Goal: Information Seeking & Learning: Learn about a topic

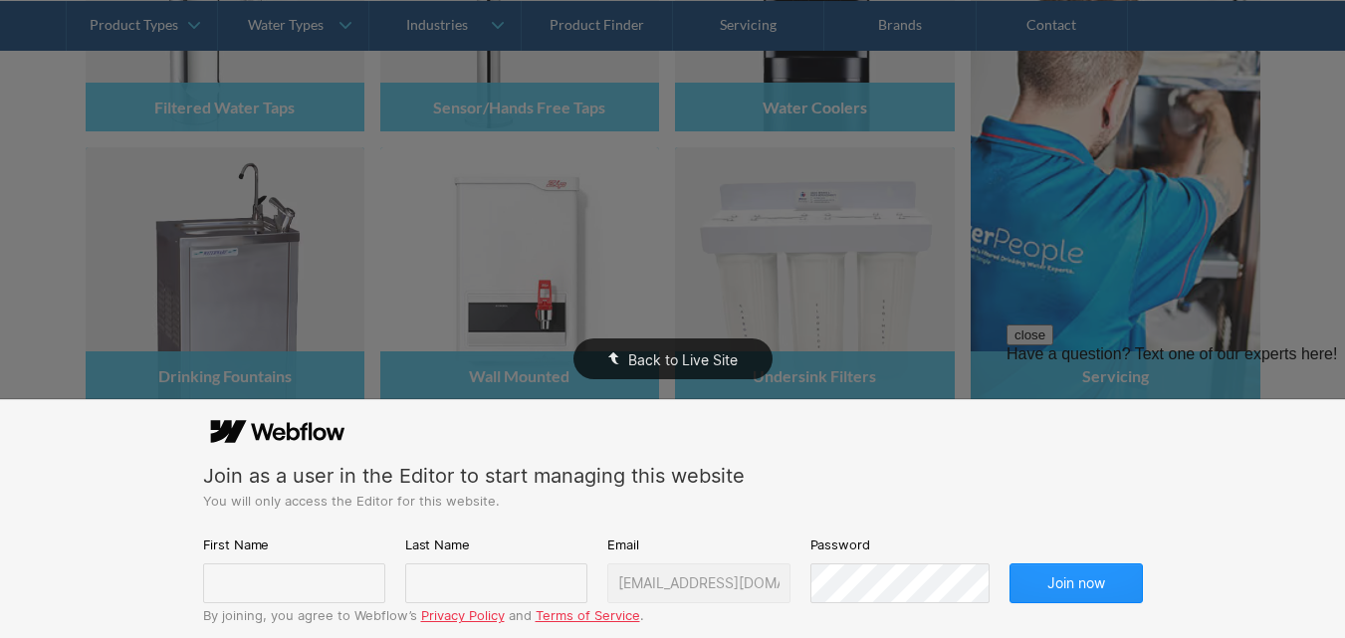
scroll to position [498, 0]
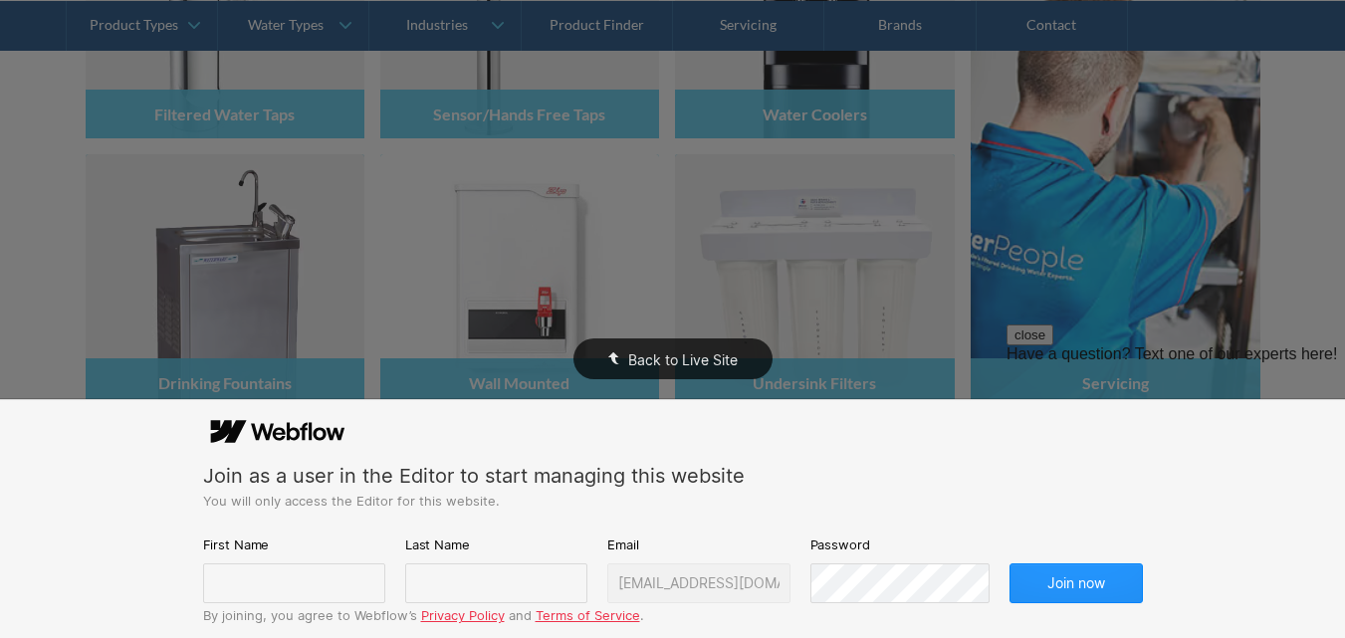
click at [913, 300] on div "Back to Live Site" at bounding box center [672, 319] width 1345 height 638
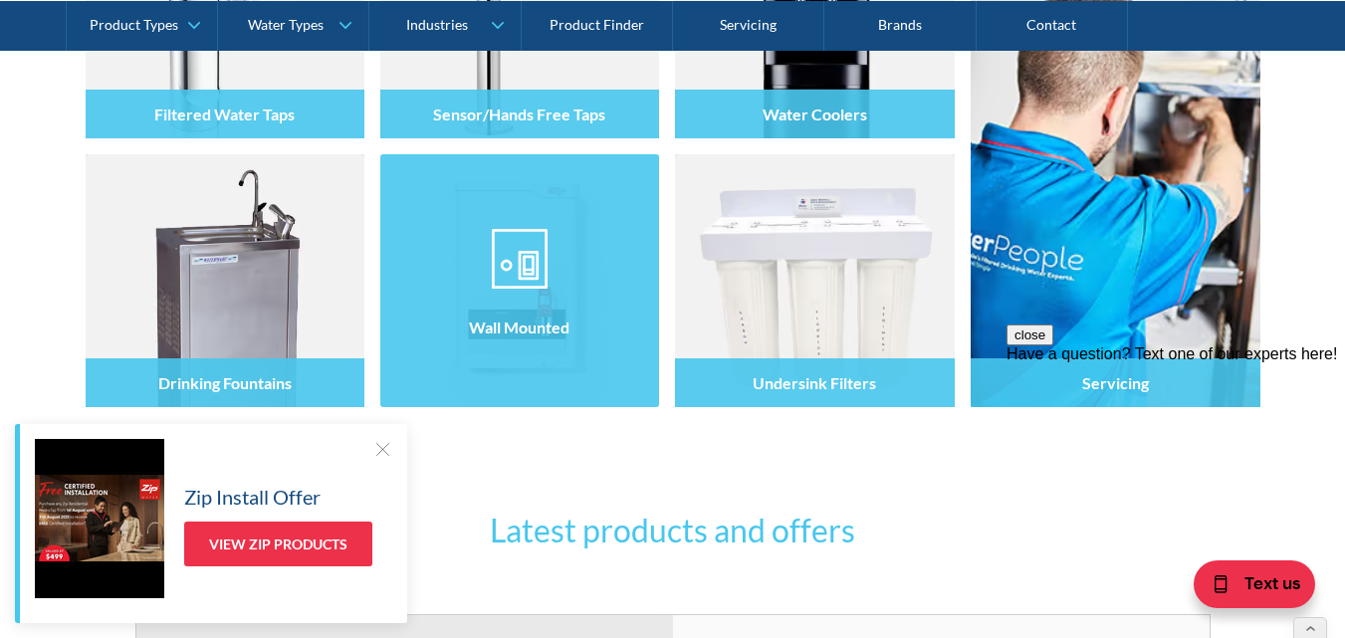
click at [516, 336] on h4 "Wall Mounted" at bounding box center [519, 326] width 101 height 19
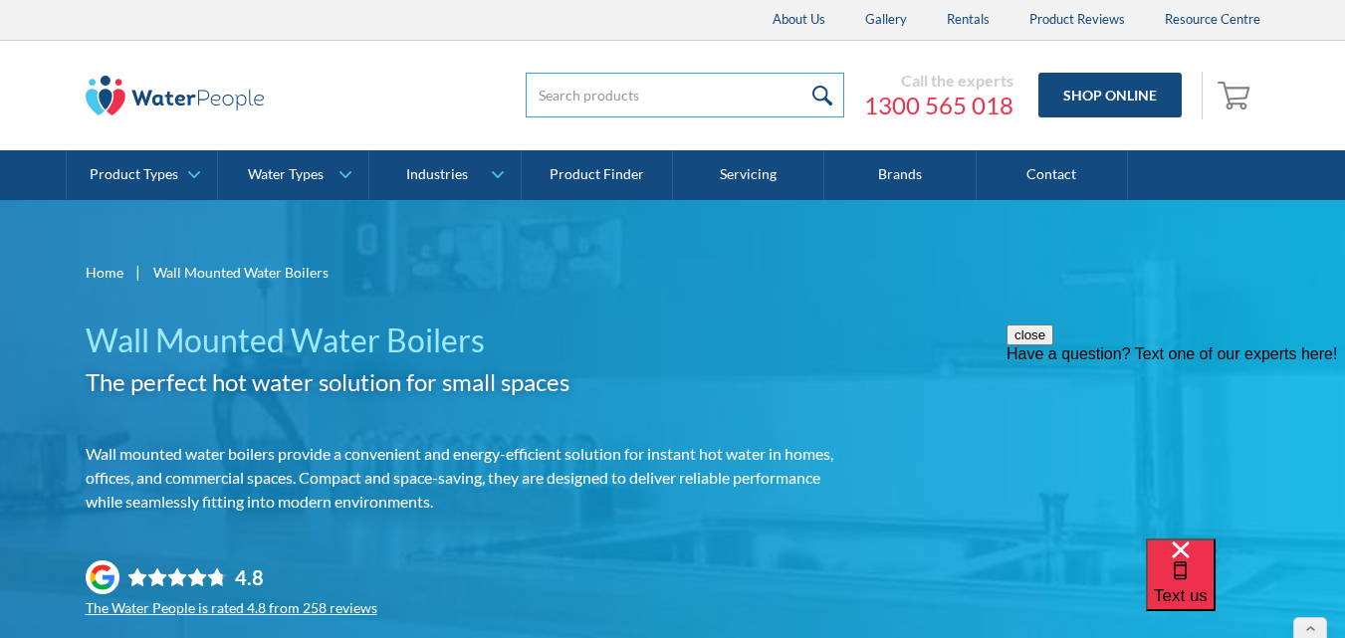
click at [573, 105] on input "search" at bounding box center [685, 95] width 318 height 45
type input "hmwbec2.5wh"
click at [801, 73] on input "submit" at bounding box center [822, 95] width 43 height 45
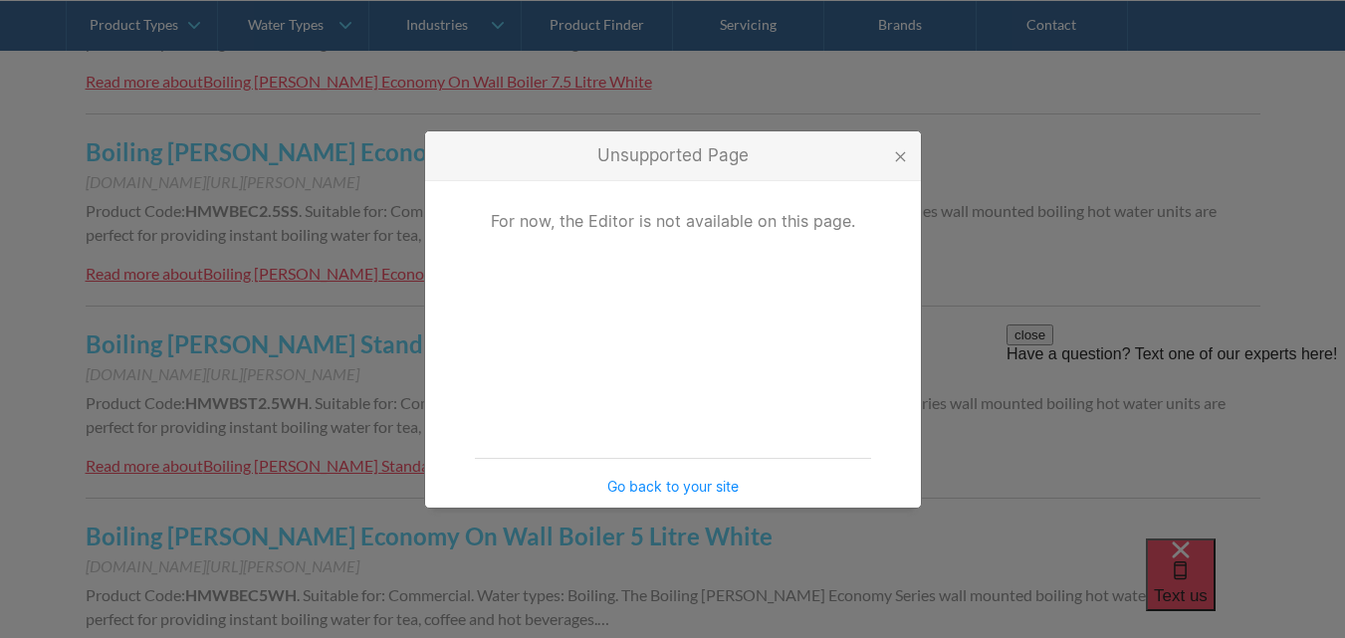
scroll to position [896, 0]
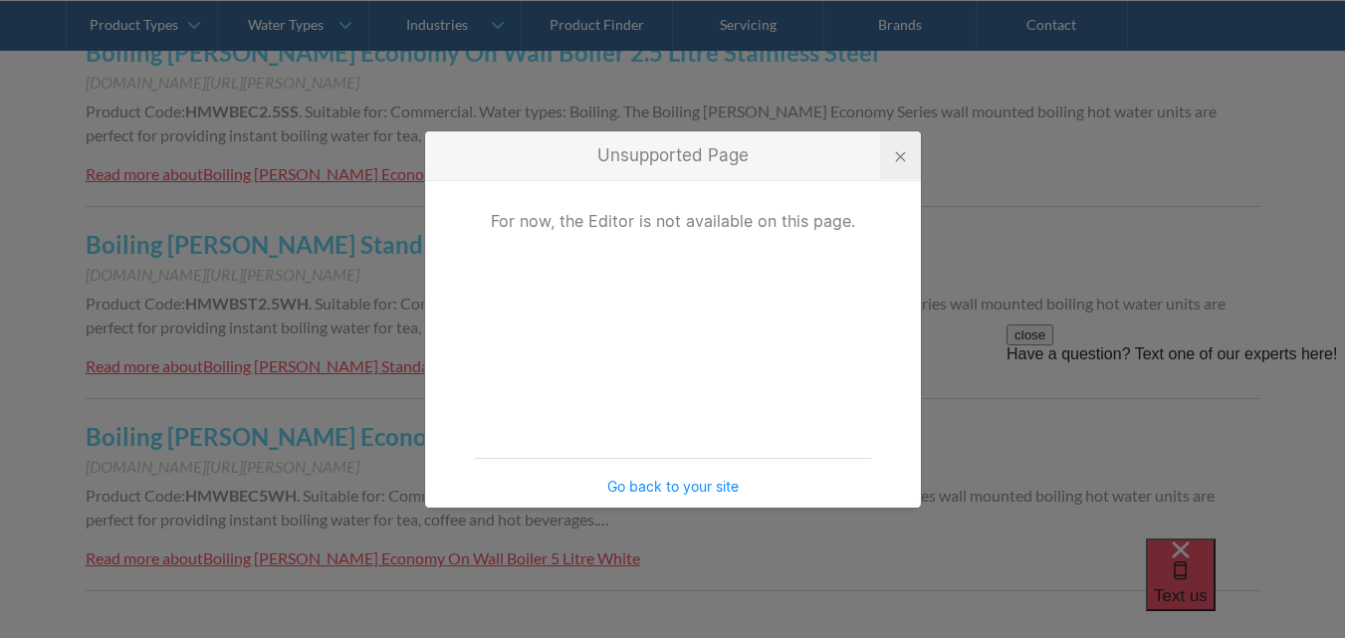
click at [890, 150] on div at bounding box center [900, 155] width 41 height 48
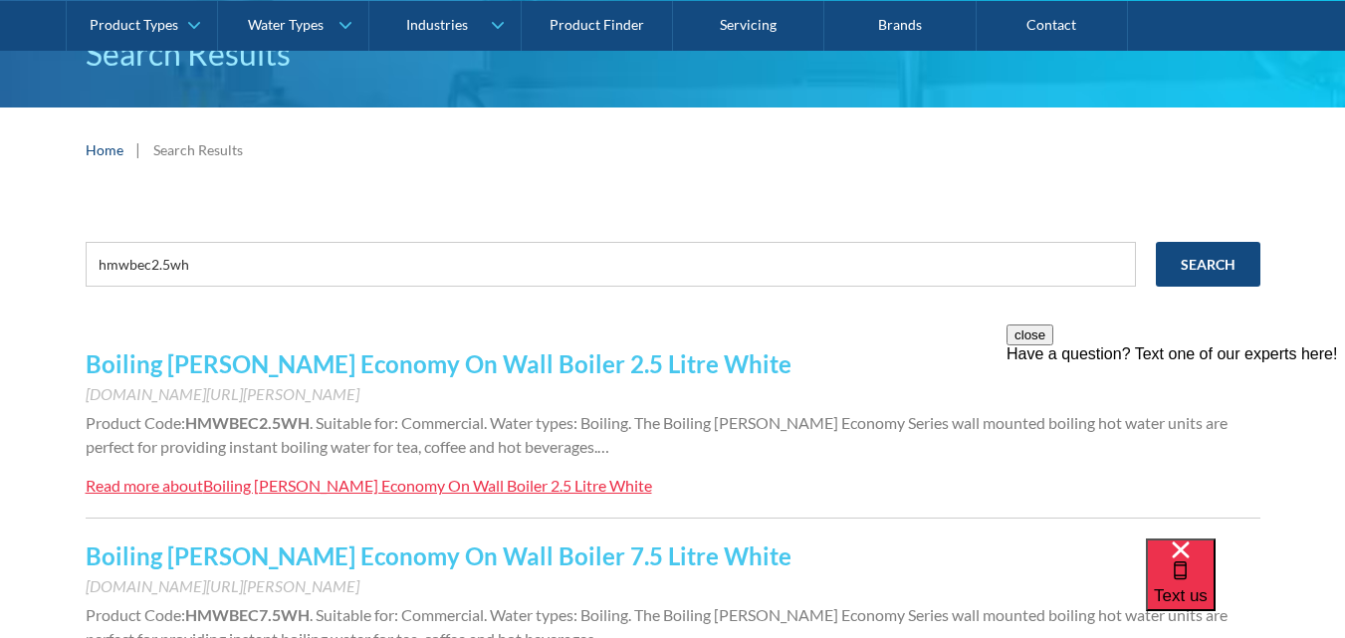
scroll to position [199, 0]
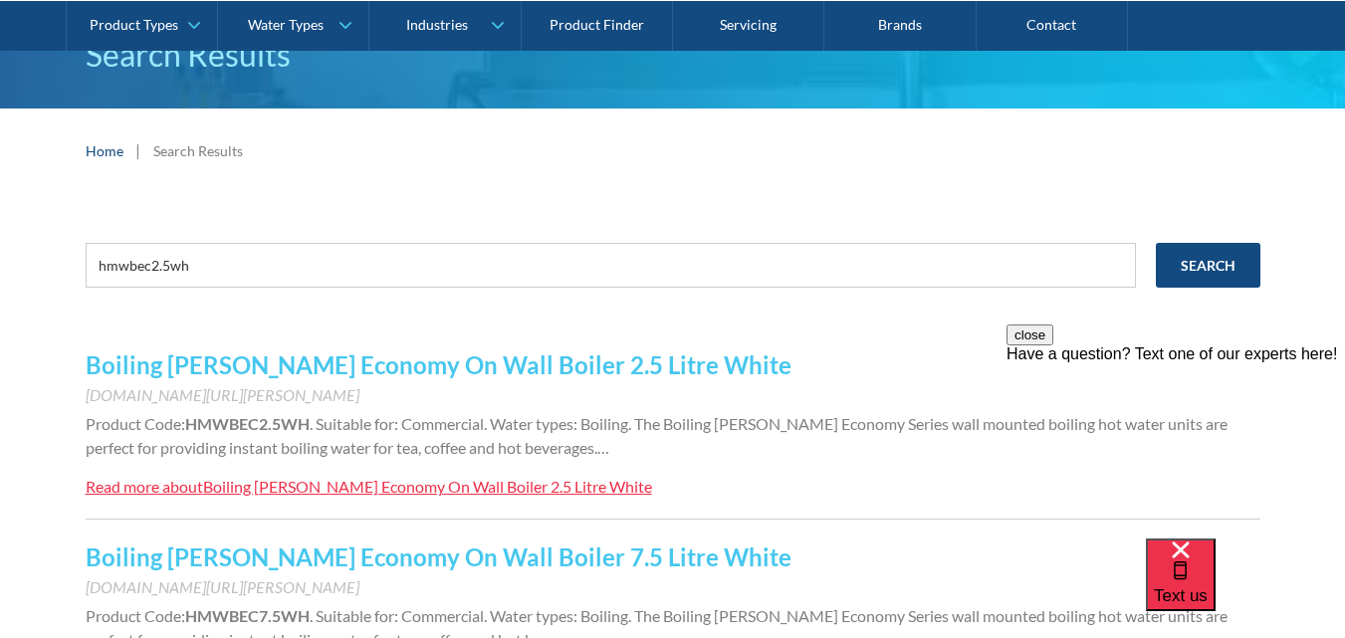
click at [313, 361] on link "Boiling Billy Economy On Wall Boiler 2.5 Litre White" at bounding box center [439, 364] width 706 height 29
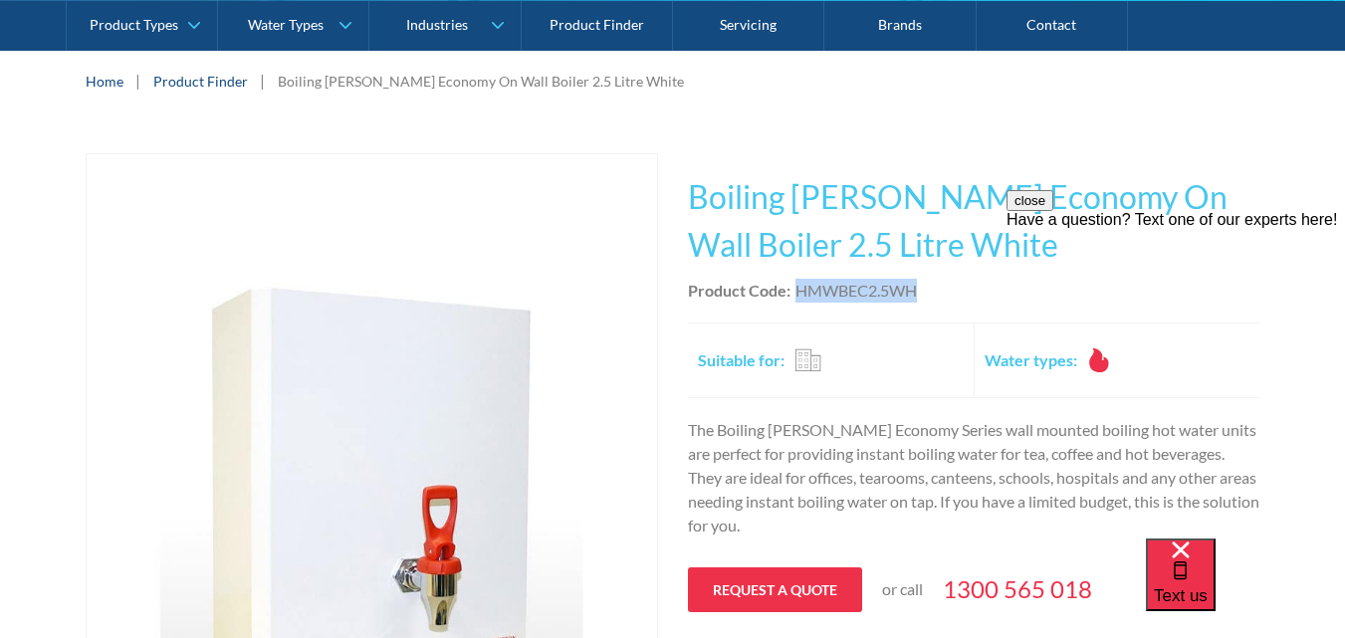
drag, startPoint x: 920, startPoint y: 288, endPoint x: 795, endPoint y: 298, distance: 124.8
click at [795, 298] on div "Product Code: HMWBEC2.5WH" at bounding box center [974, 291] width 572 height 24
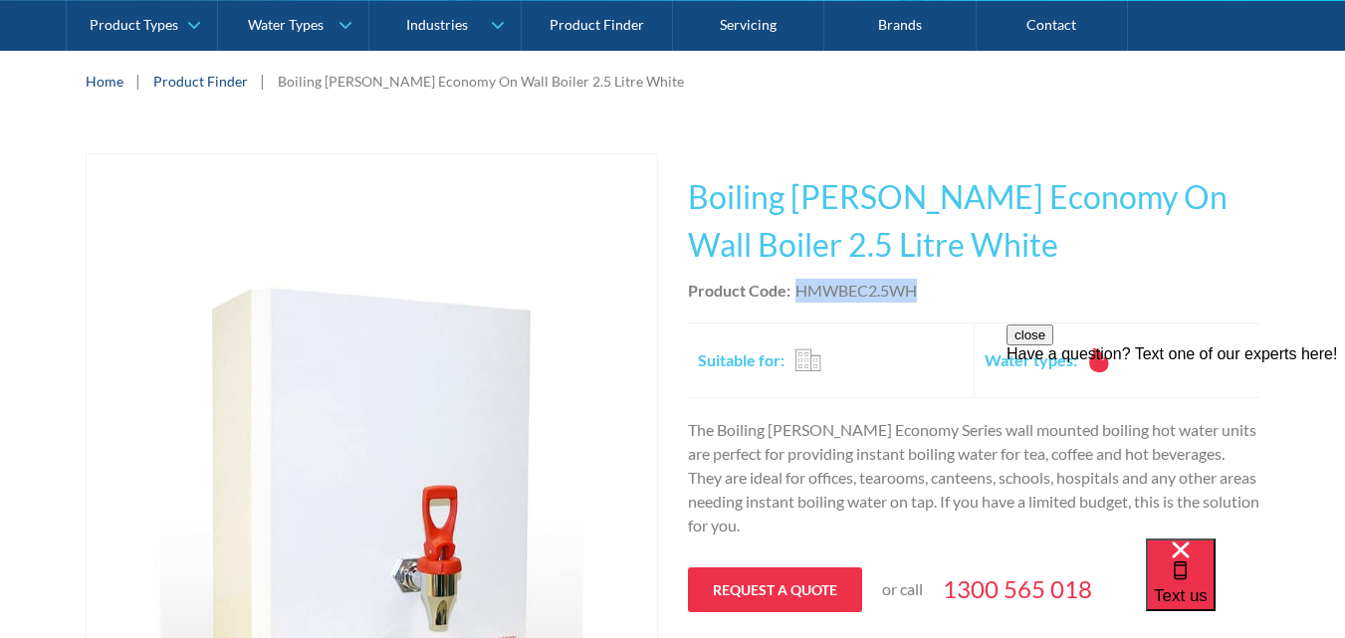
copy div "HMWBEC2.5WH"
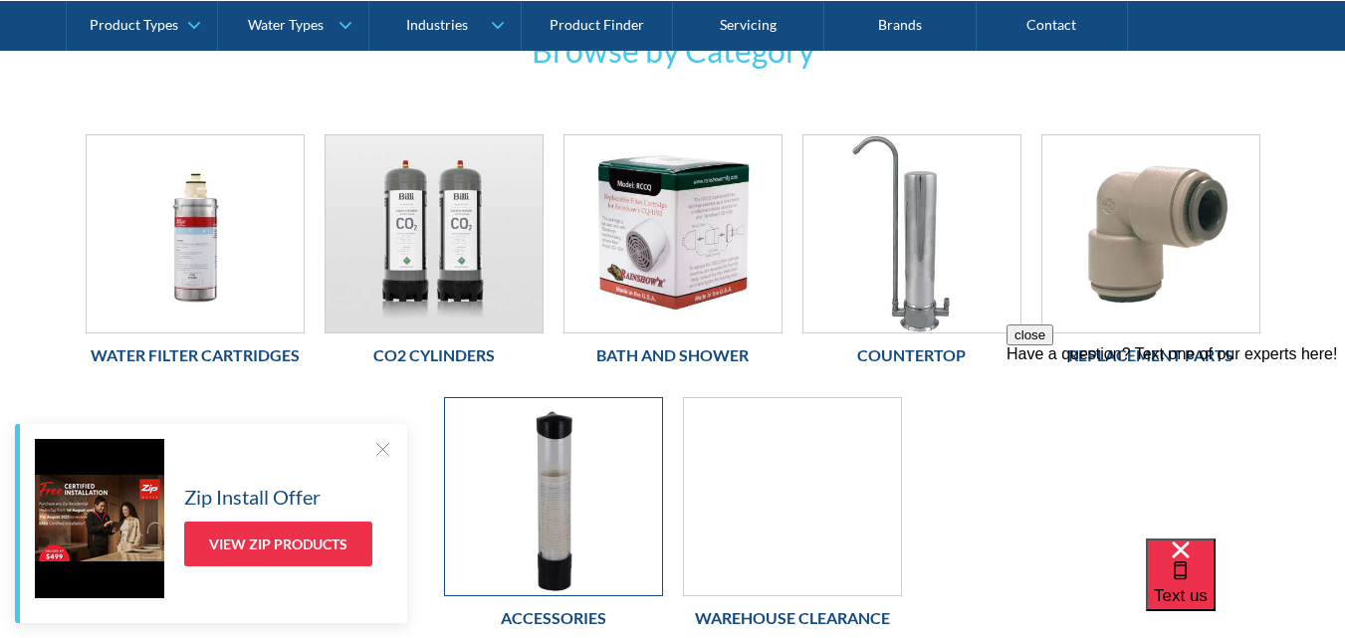
scroll to position [597, 0]
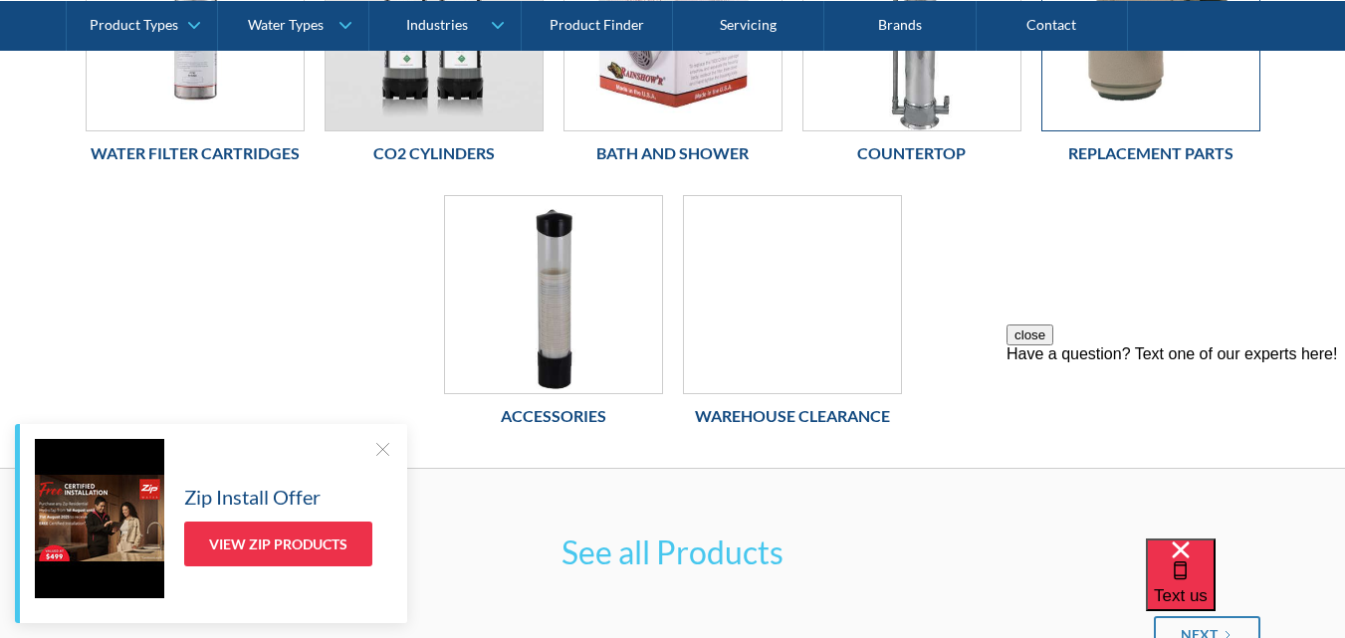
click at [1129, 121] on img at bounding box center [1150, 31] width 217 height 197
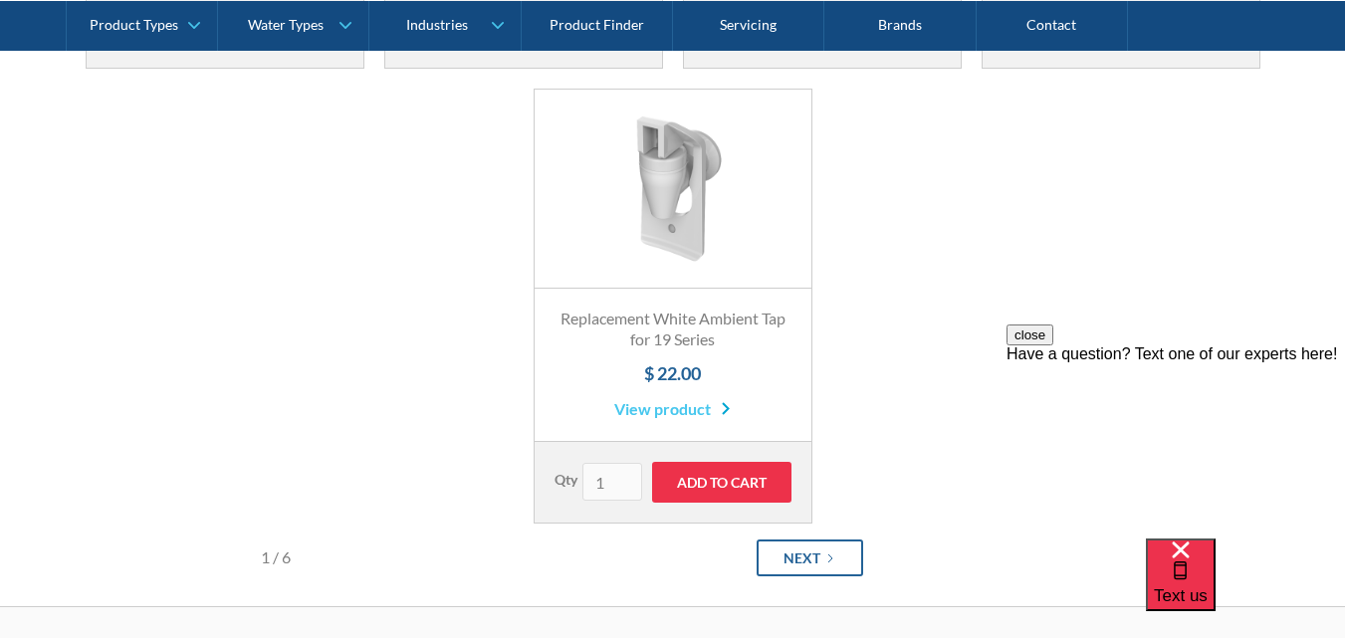
click at [820, 557] on link "Next" at bounding box center [809, 557] width 106 height 37
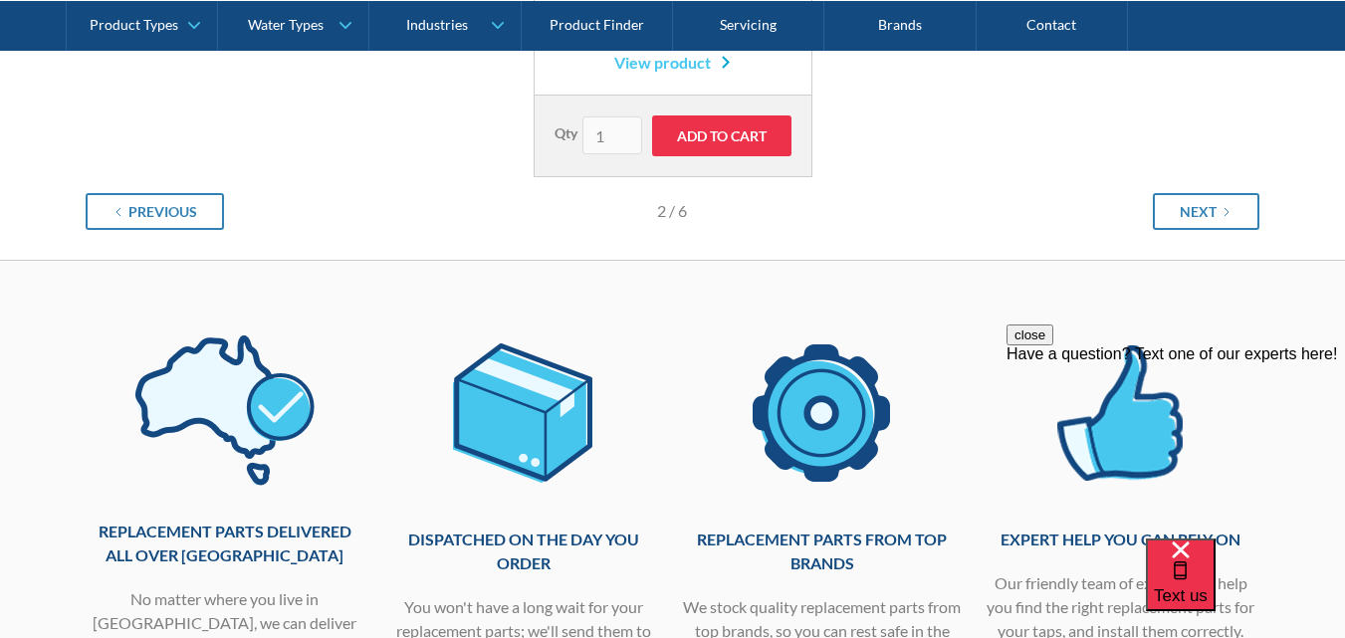
scroll to position [1194, 0]
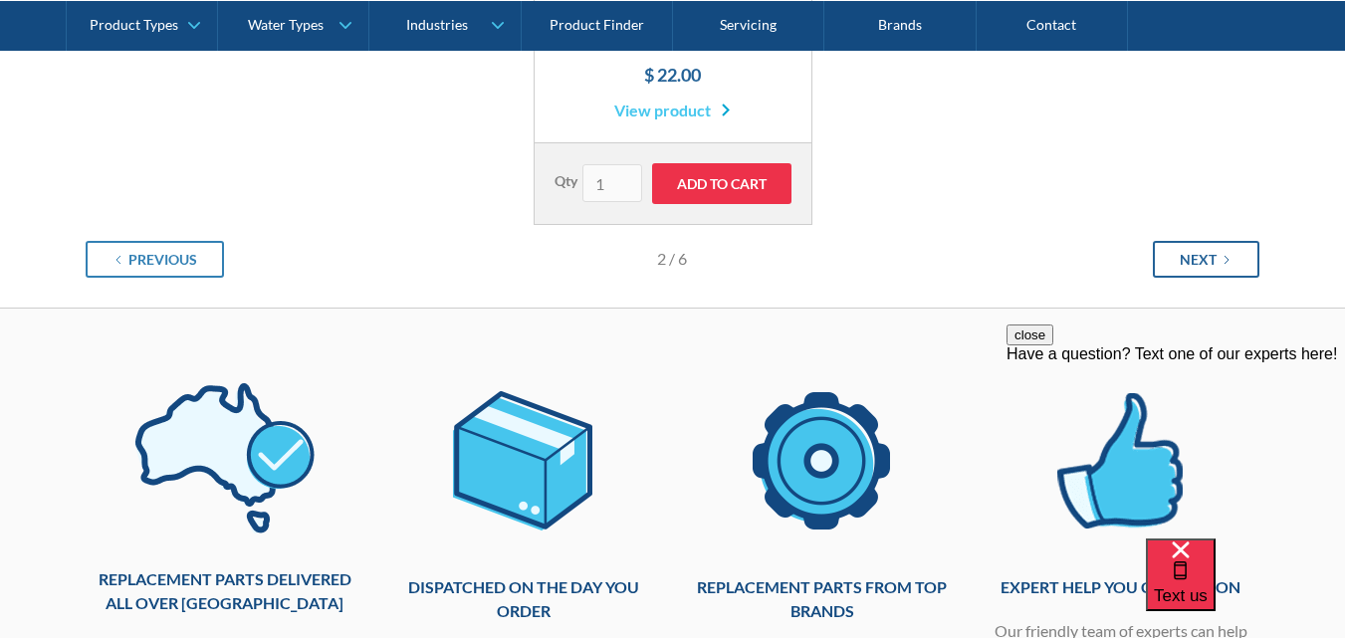
click at [1234, 251] on link "Next" at bounding box center [1206, 259] width 106 height 37
click at [1187, 255] on div "Next" at bounding box center [1197, 259] width 37 height 21
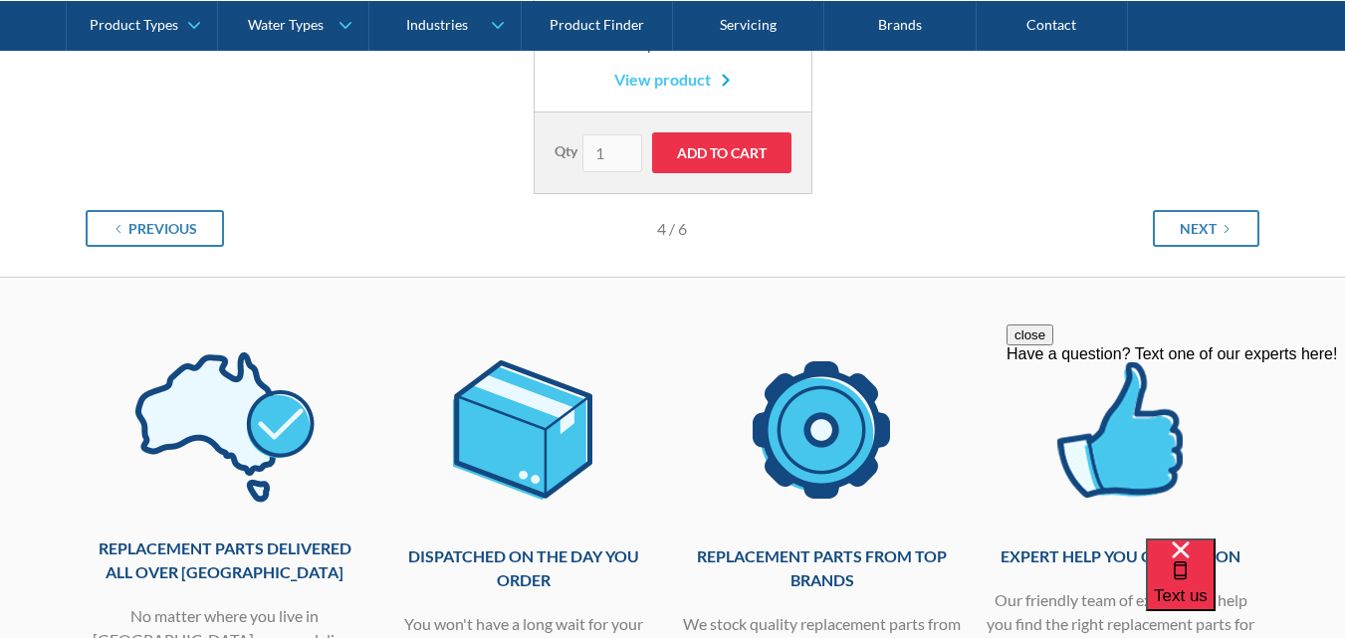
scroll to position [1294, 0]
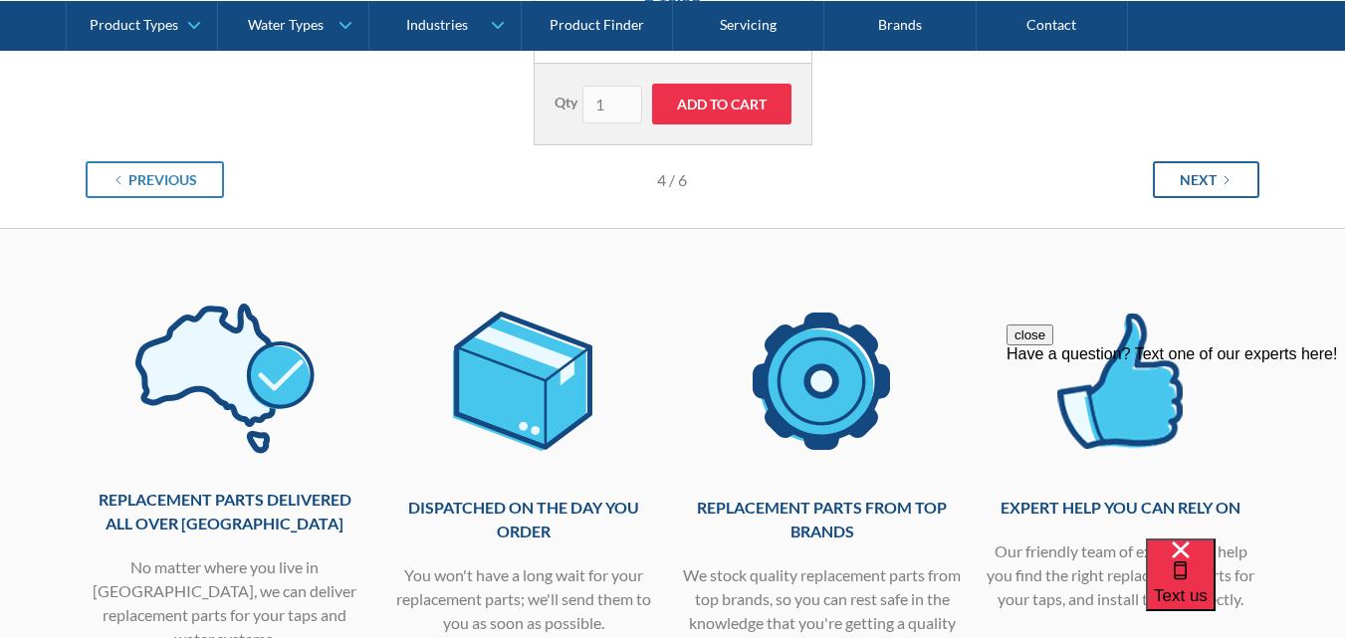
click at [1199, 169] on div "Next" at bounding box center [1197, 179] width 37 height 21
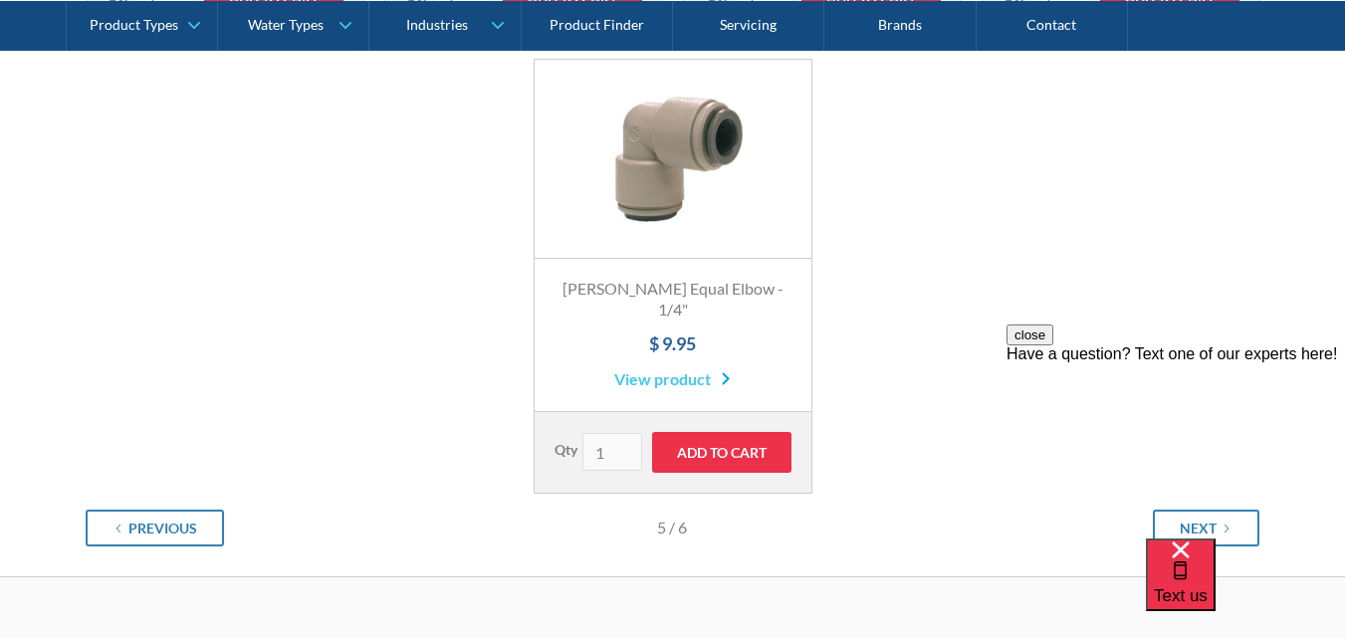
scroll to position [1194, 0]
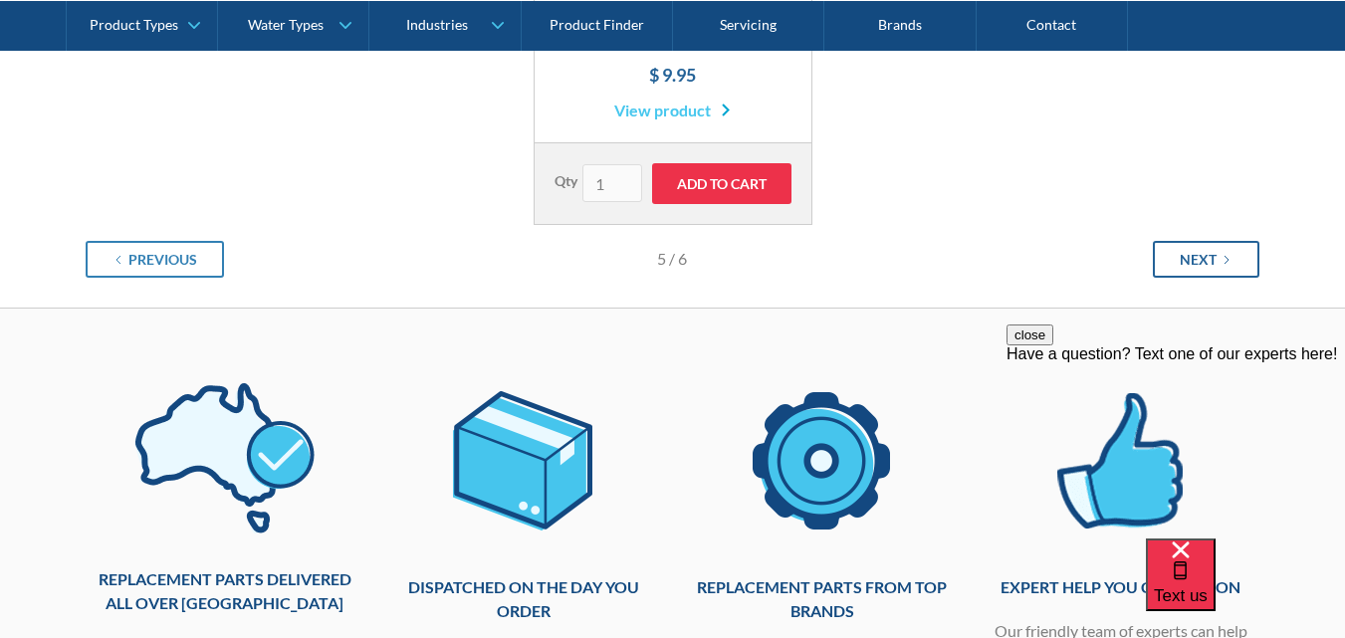
click at [1194, 249] on div "Next" at bounding box center [1197, 259] width 37 height 21
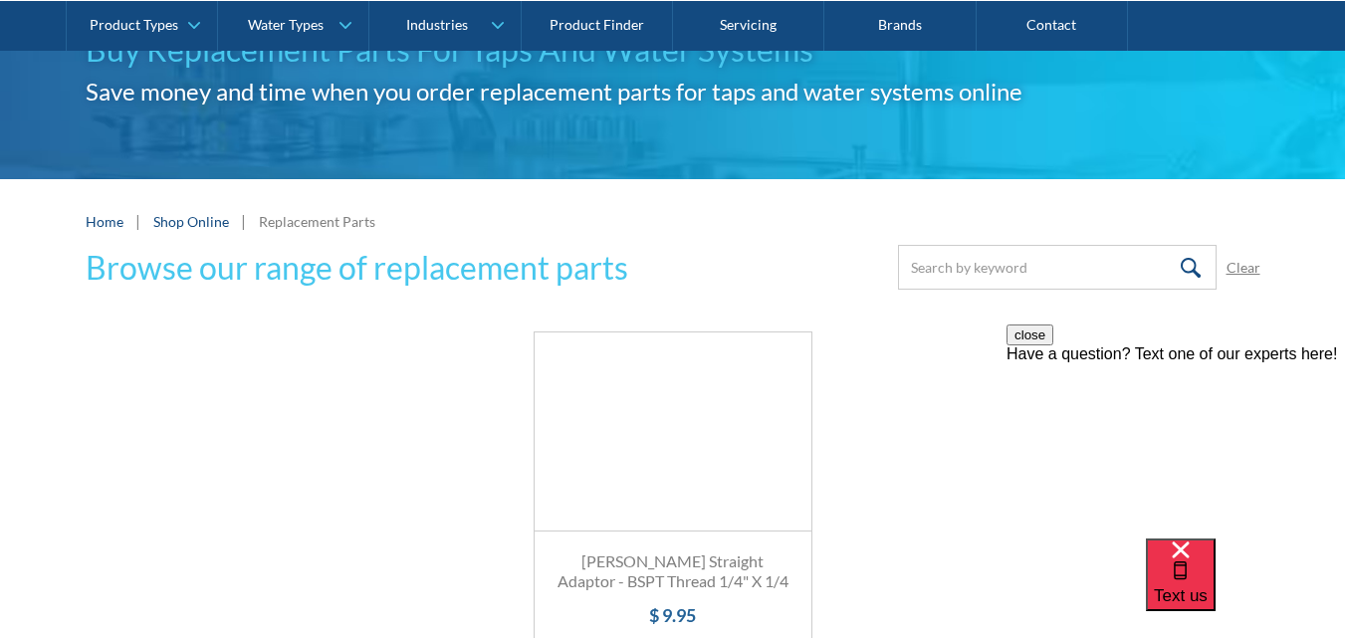
scroll to position [0, 0]
